Goal: Information Seeking & Learning: Learn about a topic

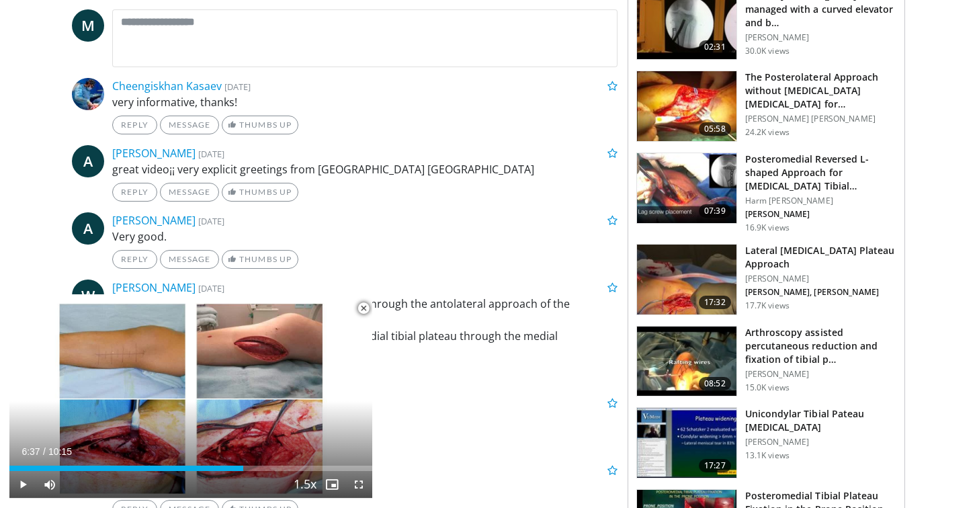
scroll to position [644, 0]
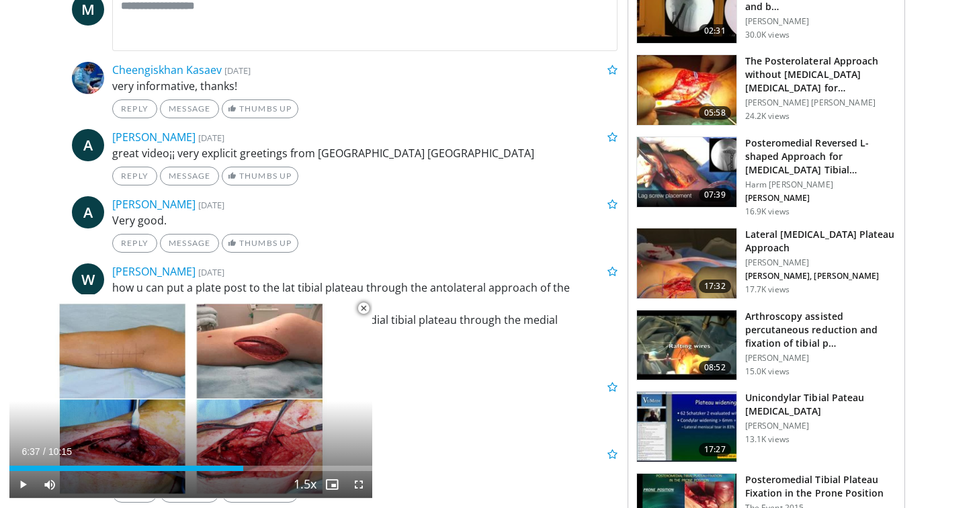
click at [765, 237] on h3 "Lateral [MEDICAL_DATA] Plateau Approach" at bounding box center [820, 241] width 151 height 27
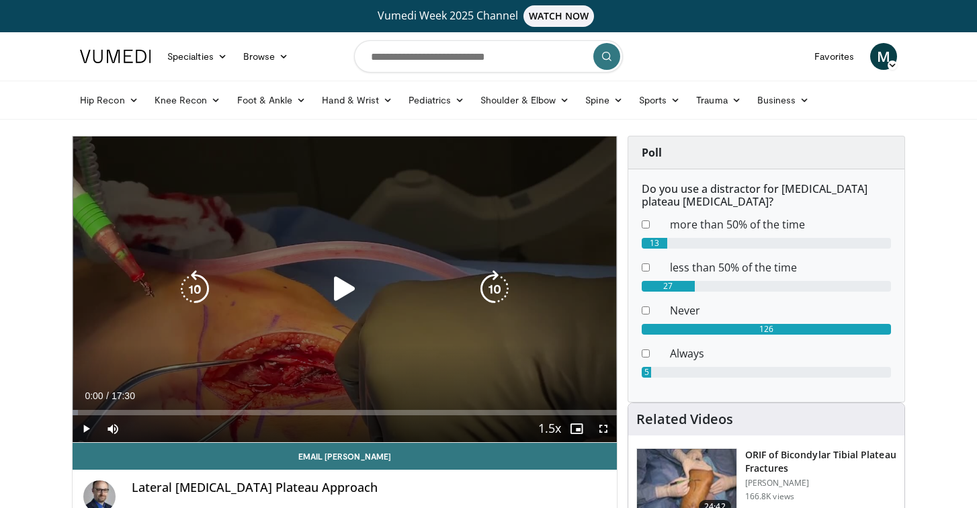
click at [343, 286] on icon "Video Player" at bounding box center [345, 289] width 38 height 38
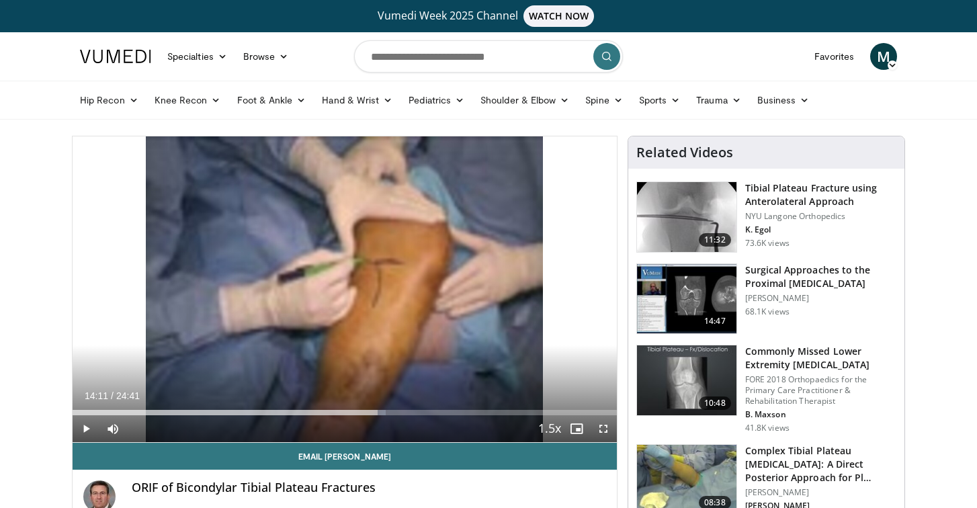
click at [85, 430] on span "Video Player" at bounding box center [86, 428] width 27 height 27
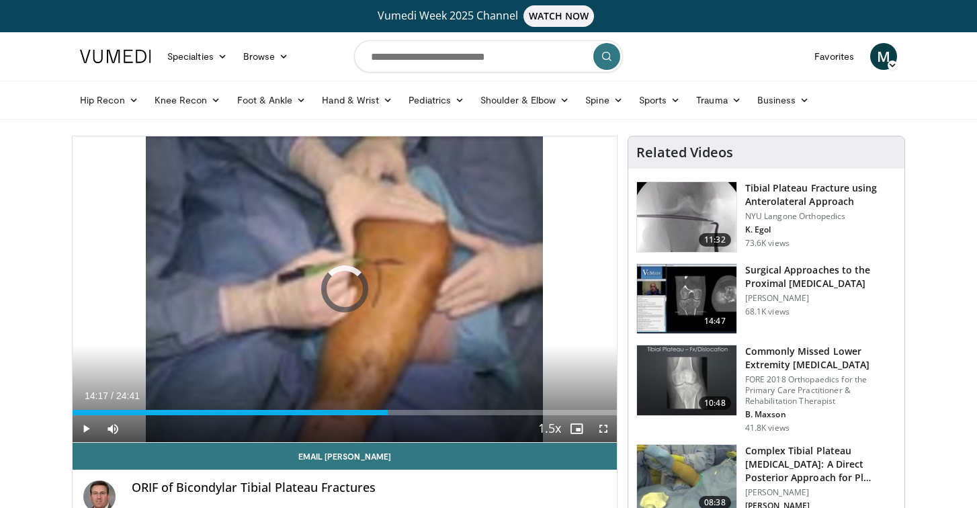
drag, startPoint x: 388, startPoint y: 409, endPoint x: 212, endPoint y: 397, distance: 176.5
click at [212, 415] on div "Current Time 14:17 / Duration 24:41 Play Skip Backward Skip Forward Mute Loaded…" at bounding box center [345, 428] width 544 height 27
drag, startPoint x: 172, startPoint y: 409, endPoint x: 108, endPoint y: 406, distance: 63.9
click at [108, 406] on div "Loaded : 0.00% 01:36 01:36" at bounding box center [345, 408] width 544 height 13
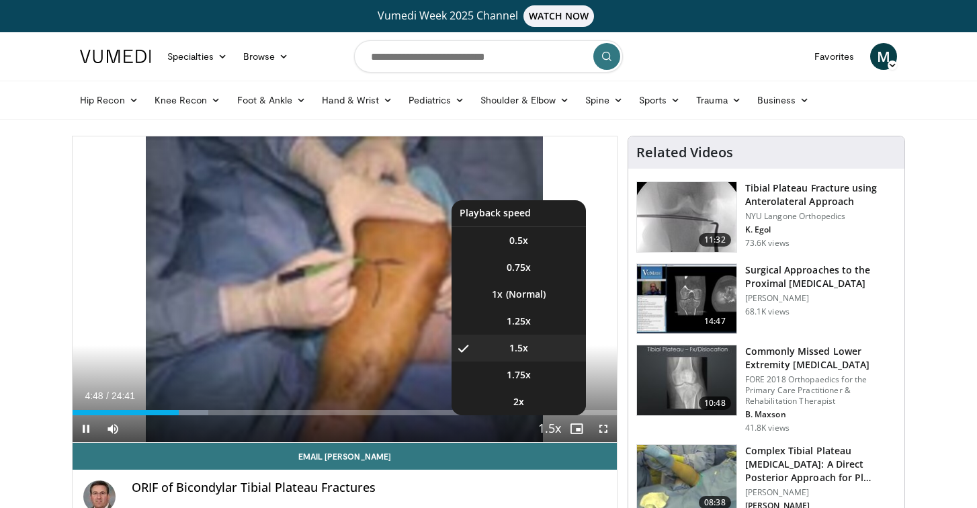
click at [558, 423] on span "Video Player" at bounding box center [549, 429] width 19 height 27
click at [521, 297] on li "1x" at bounding box center [519, 294] width 134 height 27
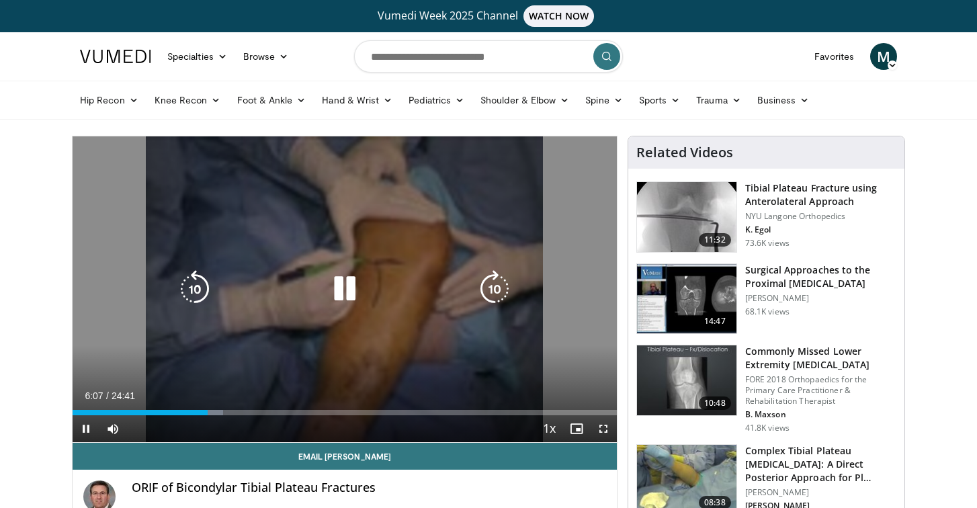
click at [345, 286] on icon "Video Player" at bounding box center [345, 289] width 38 height 38
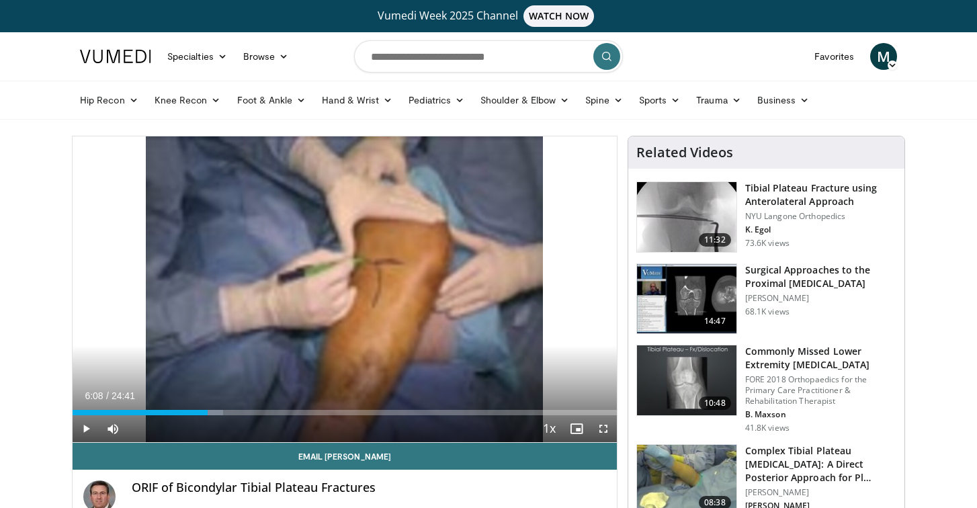
click at [83, 425] on span "Video Player" at bounding box center [86, 428] width 27 height 27
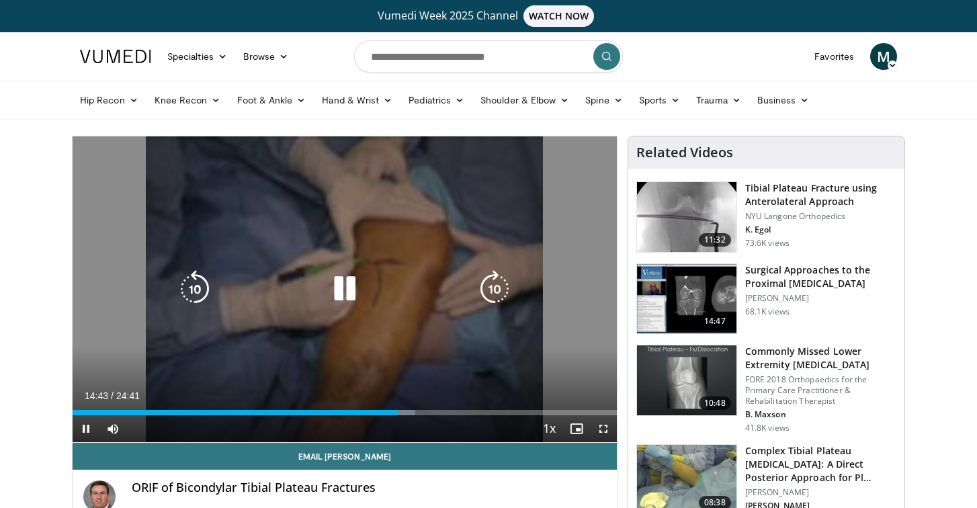
click at [342, 293] on icon "Video Player" at bounding box center [345, 289] width 38 height 38
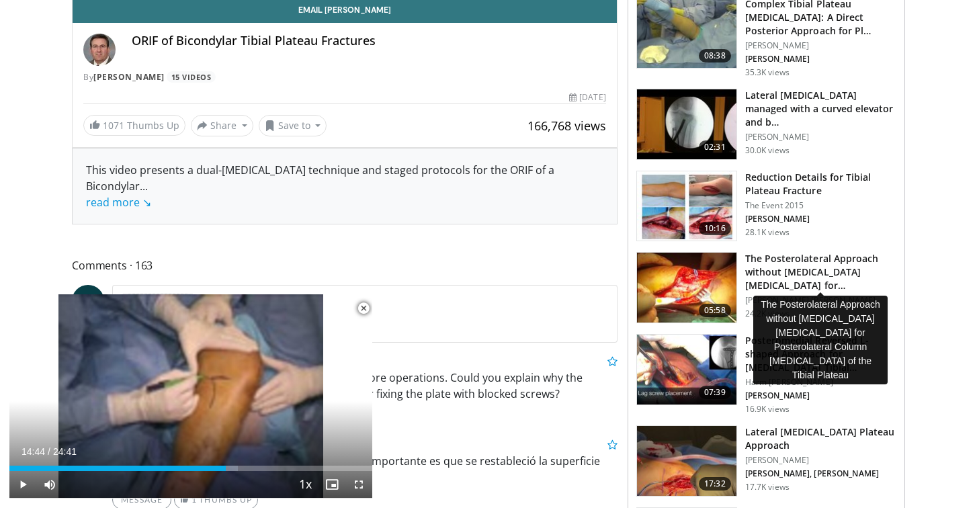
scroll to position [462, 0]
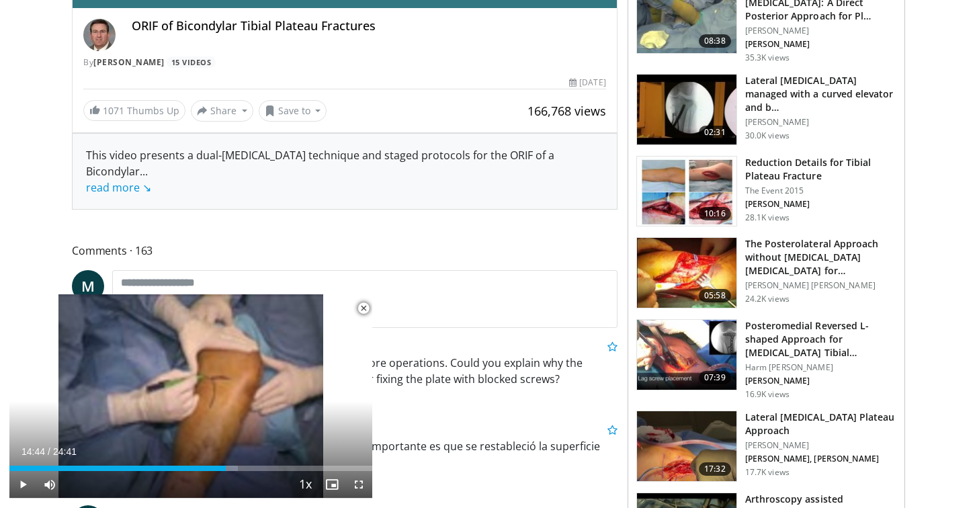
click at [714, 357] on img at bounding box center [686, 355] width 99 height 70
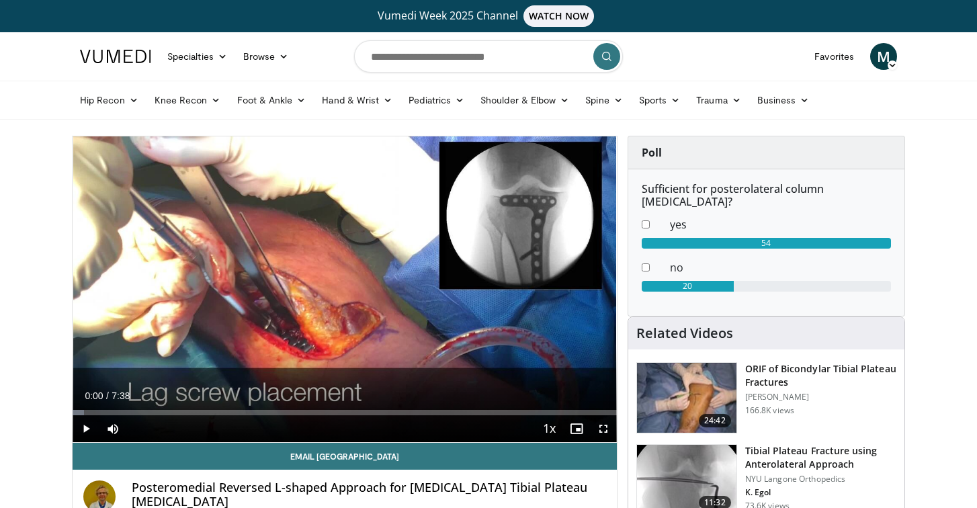
click at [86, 432] on span "Video Player" at bounding box center [86, 428] width 27 height 27
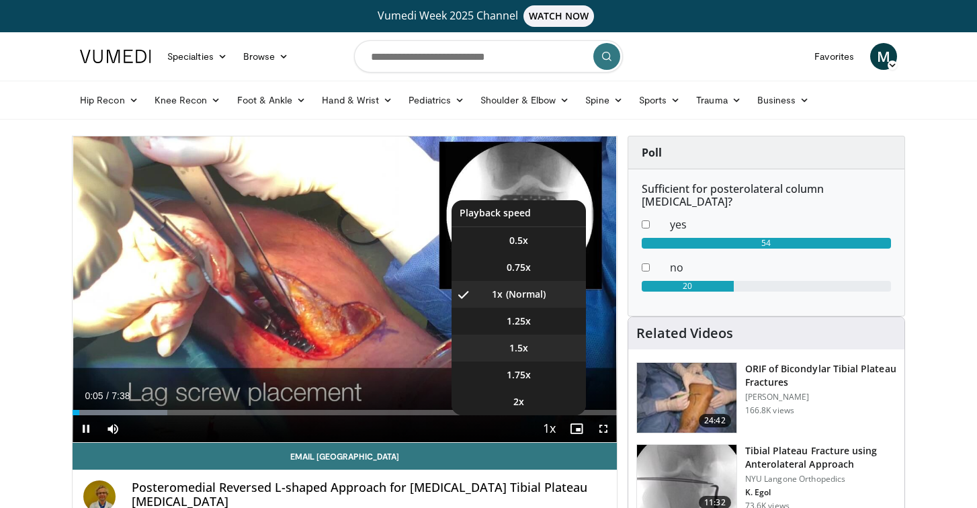
click at [521, 346] on span "1.5x" at bounding box center [518, 347] width 19 height 13
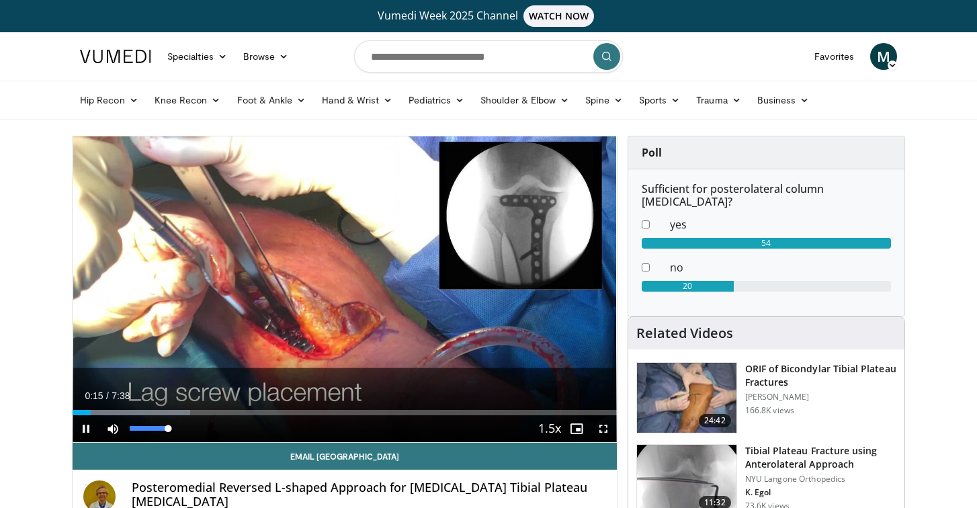
click at [110, 429] on span "Video Player" at bounding box center [112, 428] width 27 height 27
click at [110, 429] on video-js "**********" at bounding box center [345, 289] width 544 height 306
click at [112, 429] on span "Video Player" at bounding box center [112, 428] width 27 height 27
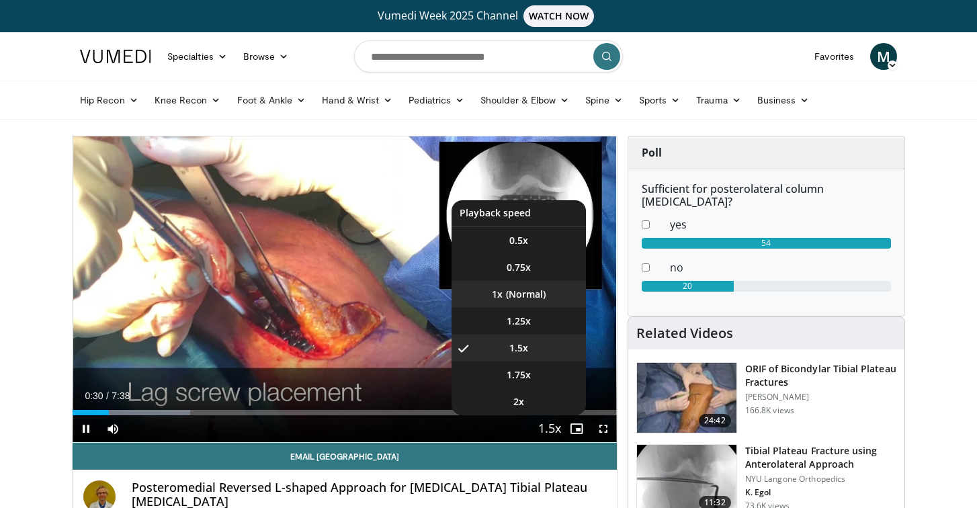
click at [523, 296] on li "1x" at bounding box center [519, 294] width 134 height 27
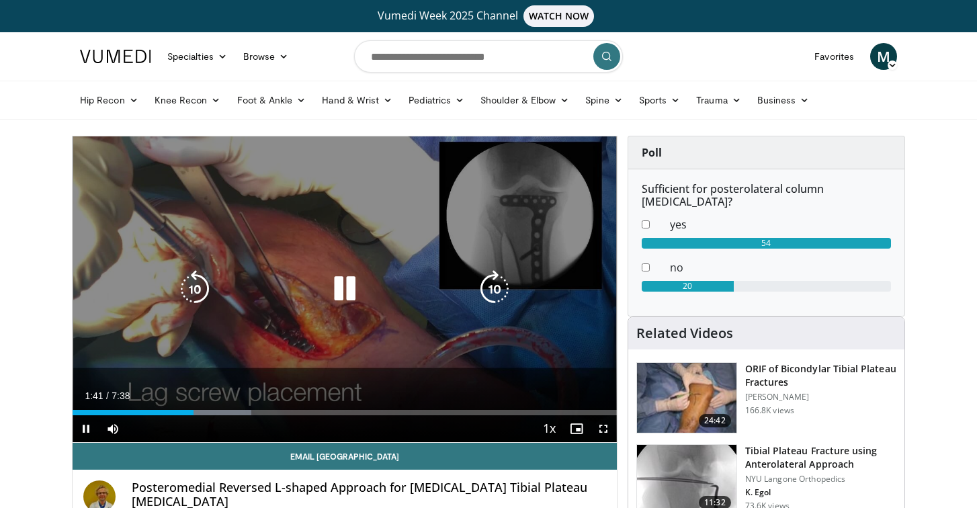
click at [343, 285] on icon "Video Player" at bounding box center [345, 289] width 38 height 38
